Goal: Navigation & Orientation: Find specific page/section

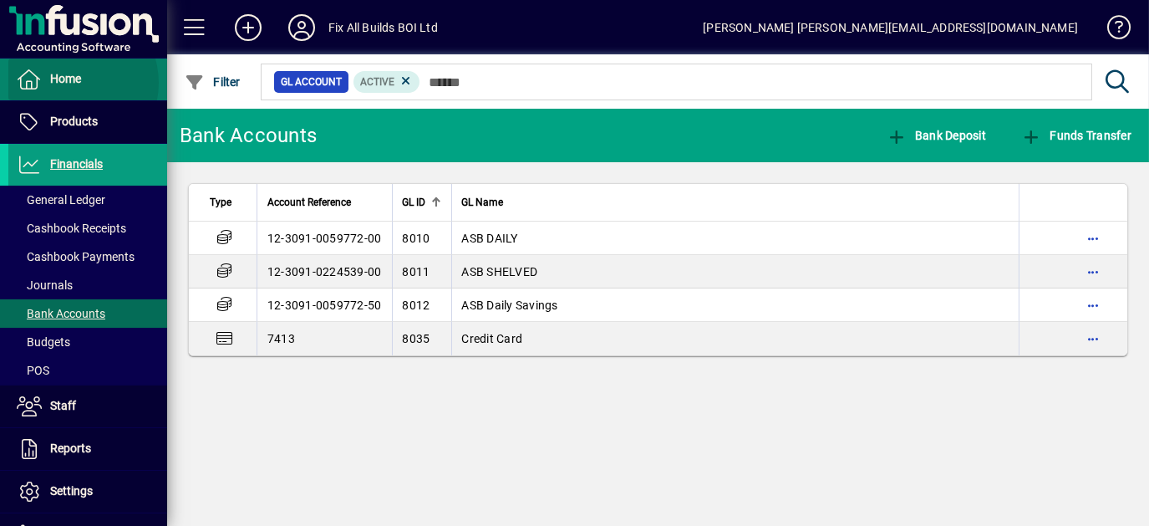
click at [69, 83] on span "Home" at bounding box center [65, 78] width 31 height 13
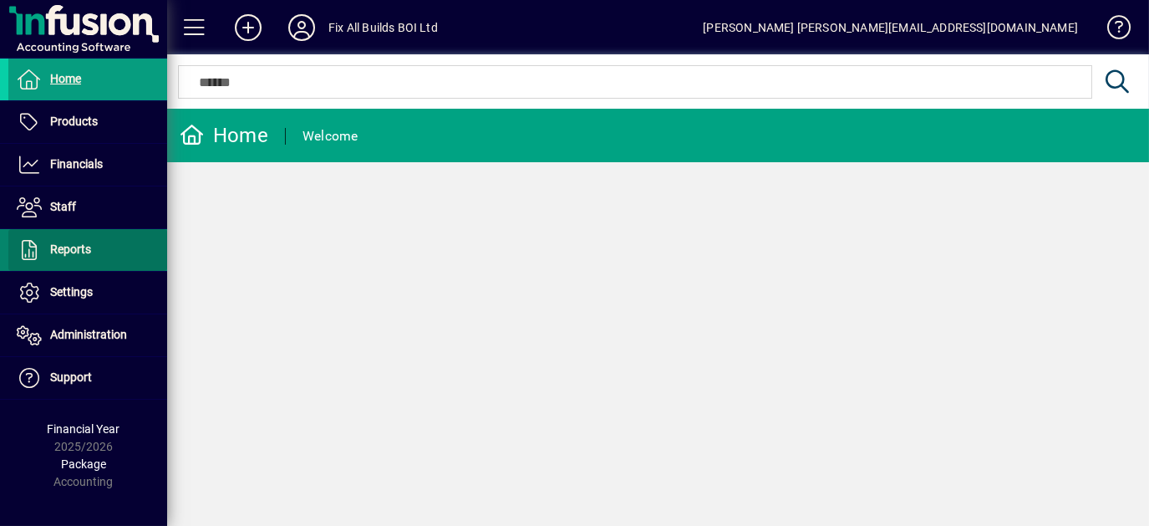
click at [83, 247] on span "Reports" at bounding box center [70, 248] width 41 height 13
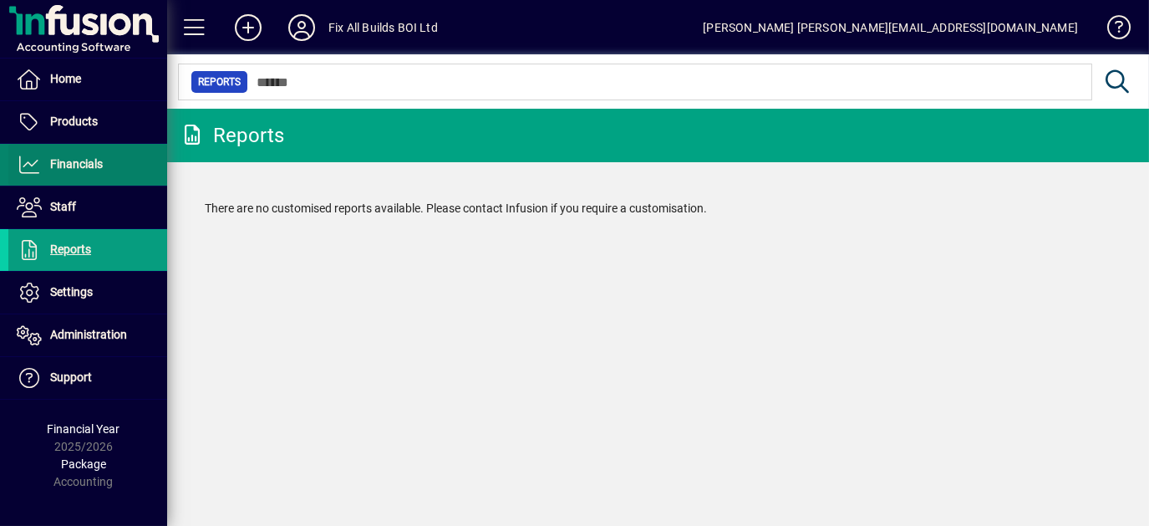
click at [74, 165] on span "Financials" at bounding box center [76, 163] width 53 height 13
